Goal: Download file/media

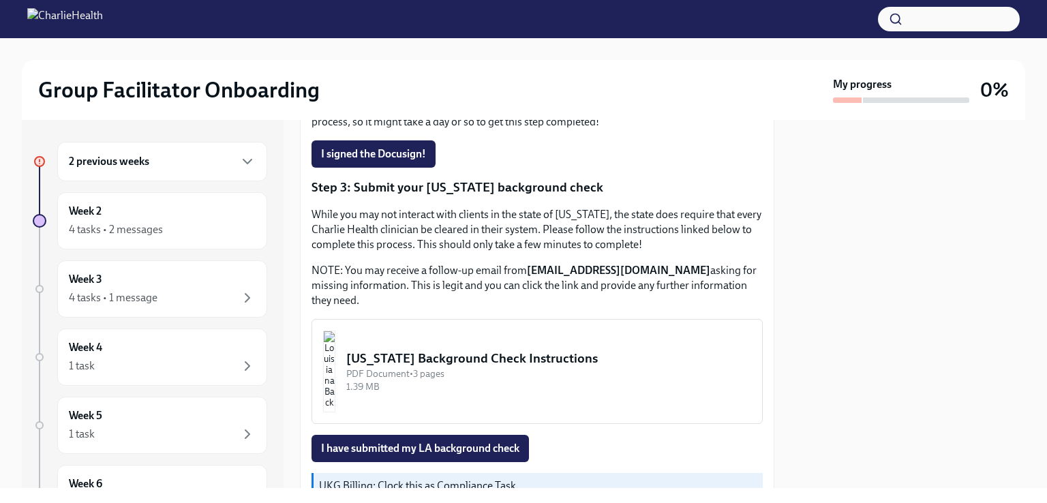
scroll to position [384, 0]
click at [549, 371] on div "PDF Document • 3 pages" at bounding box center [548, 374] width 405 height 13
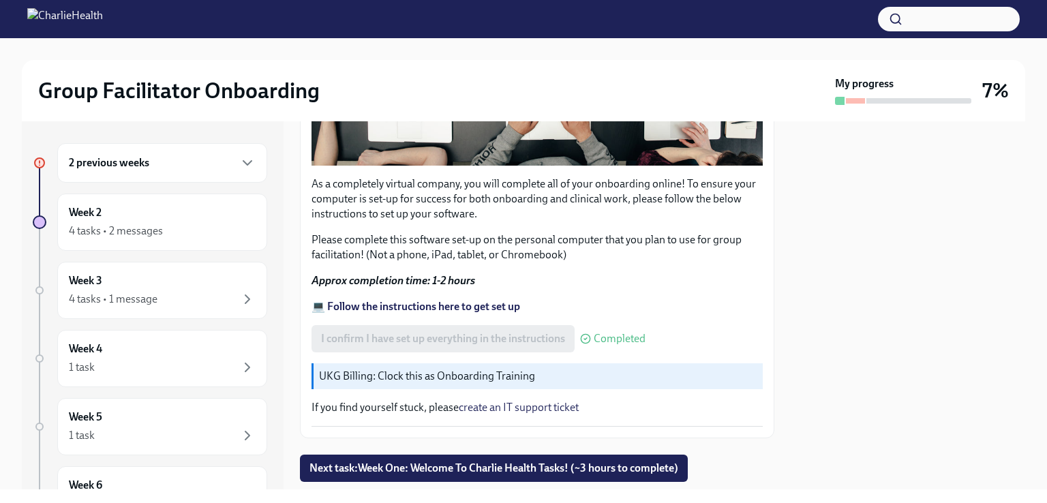
scroll to position [452, 0]
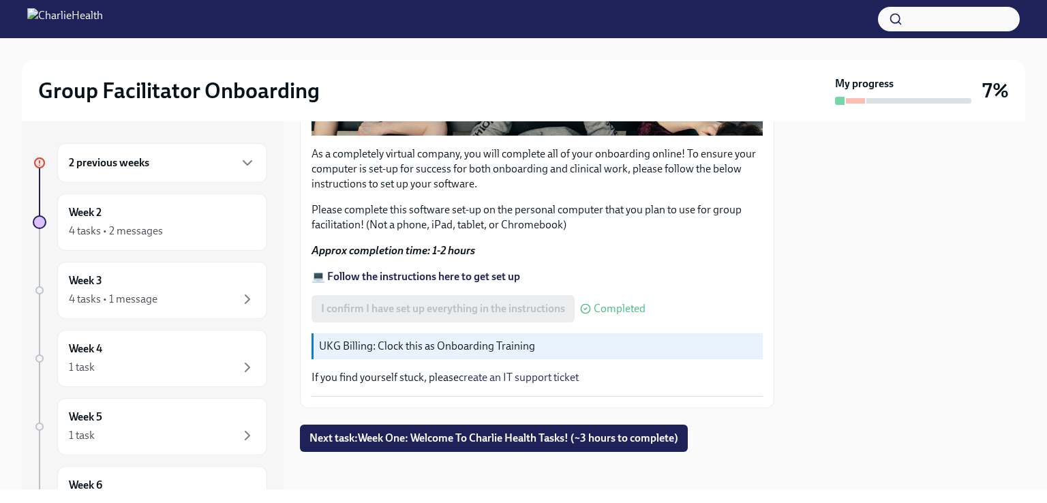
click at [473, 342] on p "UKG Billing: Clock this as Onboarding Training" at bounding box center [538, 346] width 438 height 15
click at [339, 339] on p "UKG Billing: Clock this as Onboarding Training" at bounding box center [538, 346] width 438 height 15
